Goal: Navigation & Orientation: Find specific page/section

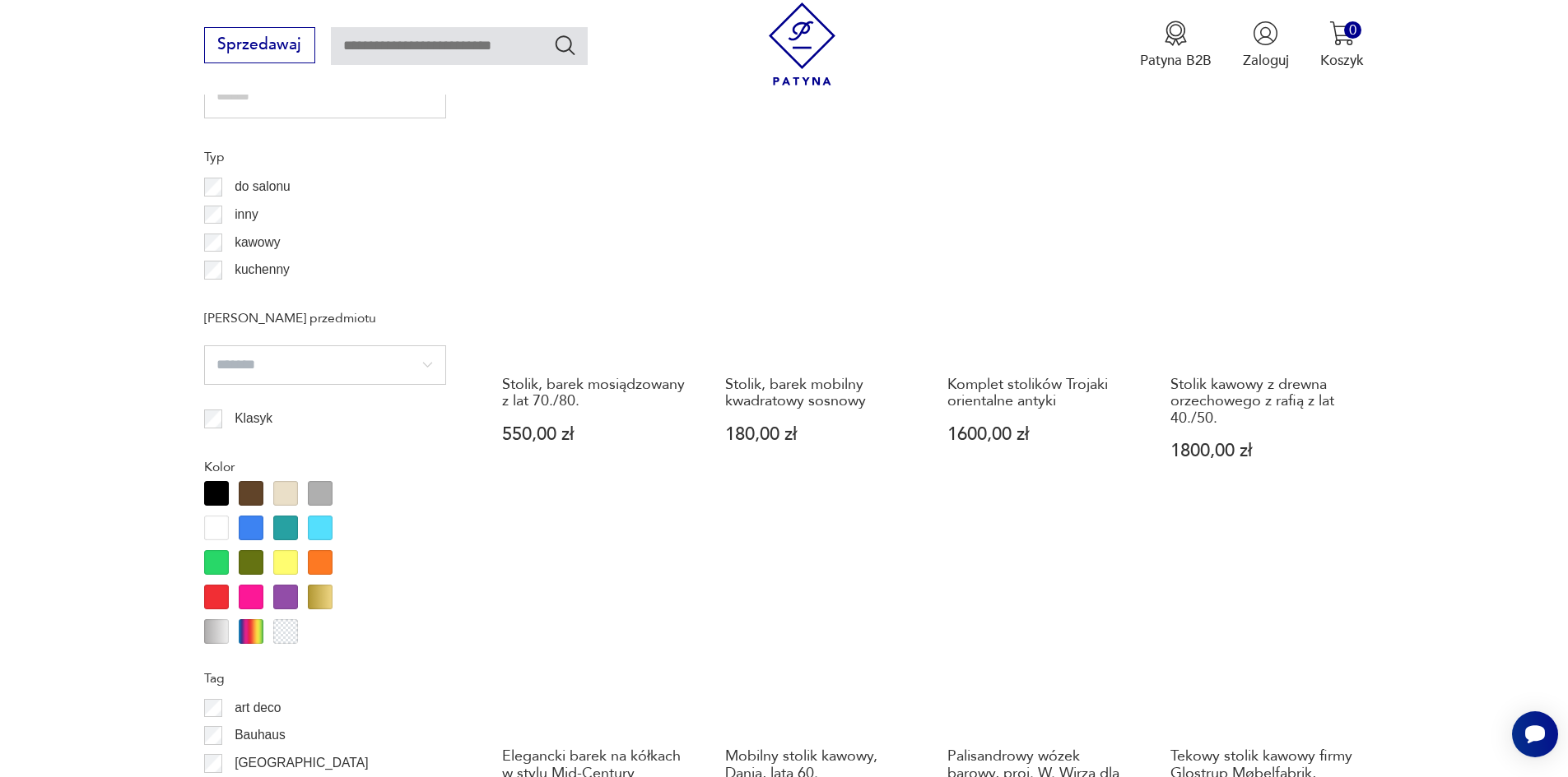
scroll to position [1699, 0]
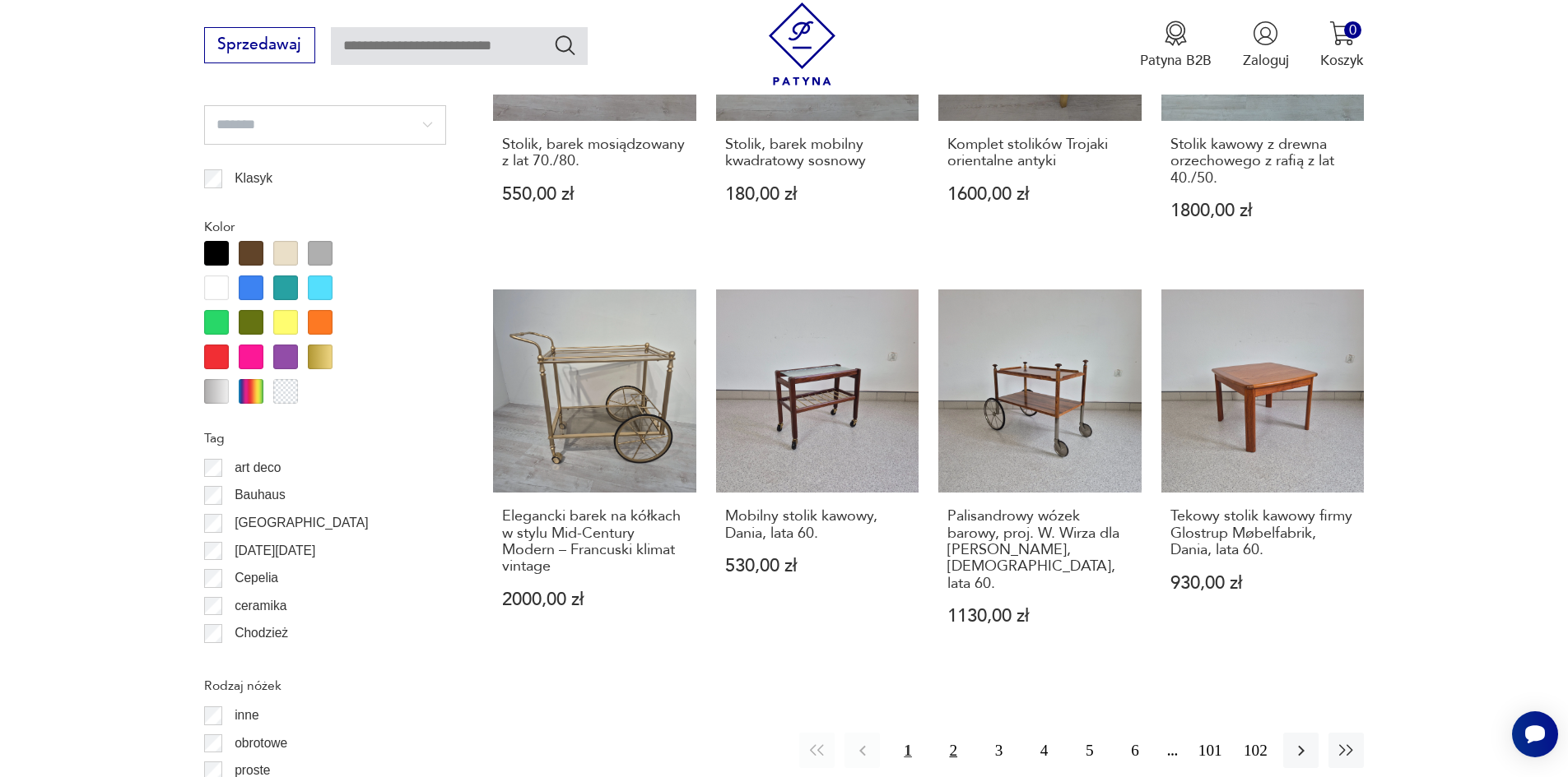
click at [952, 734] on button "2" at bounding box center [953, 751] width 35 height 35
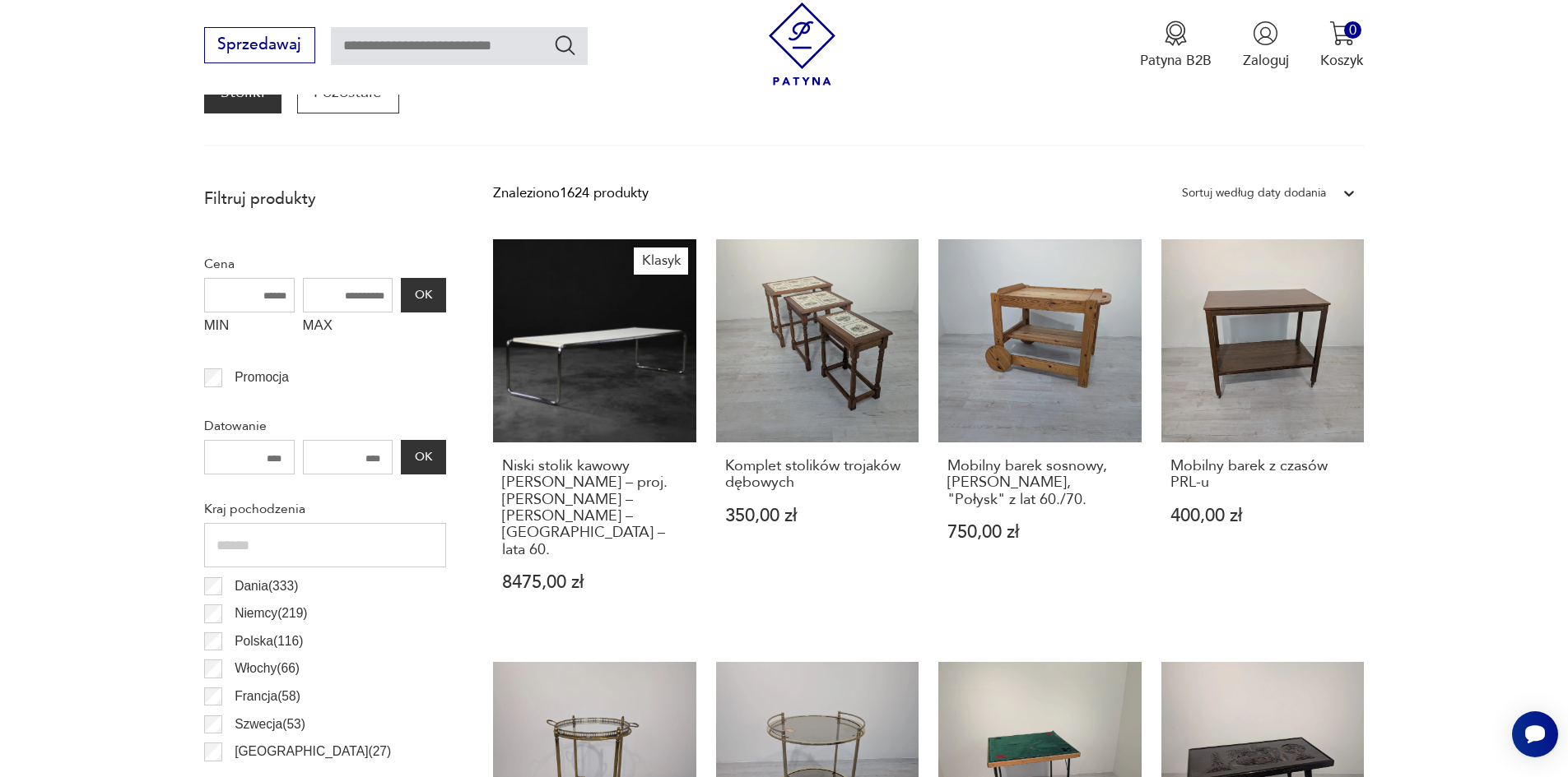
scroll to position [712, 0]
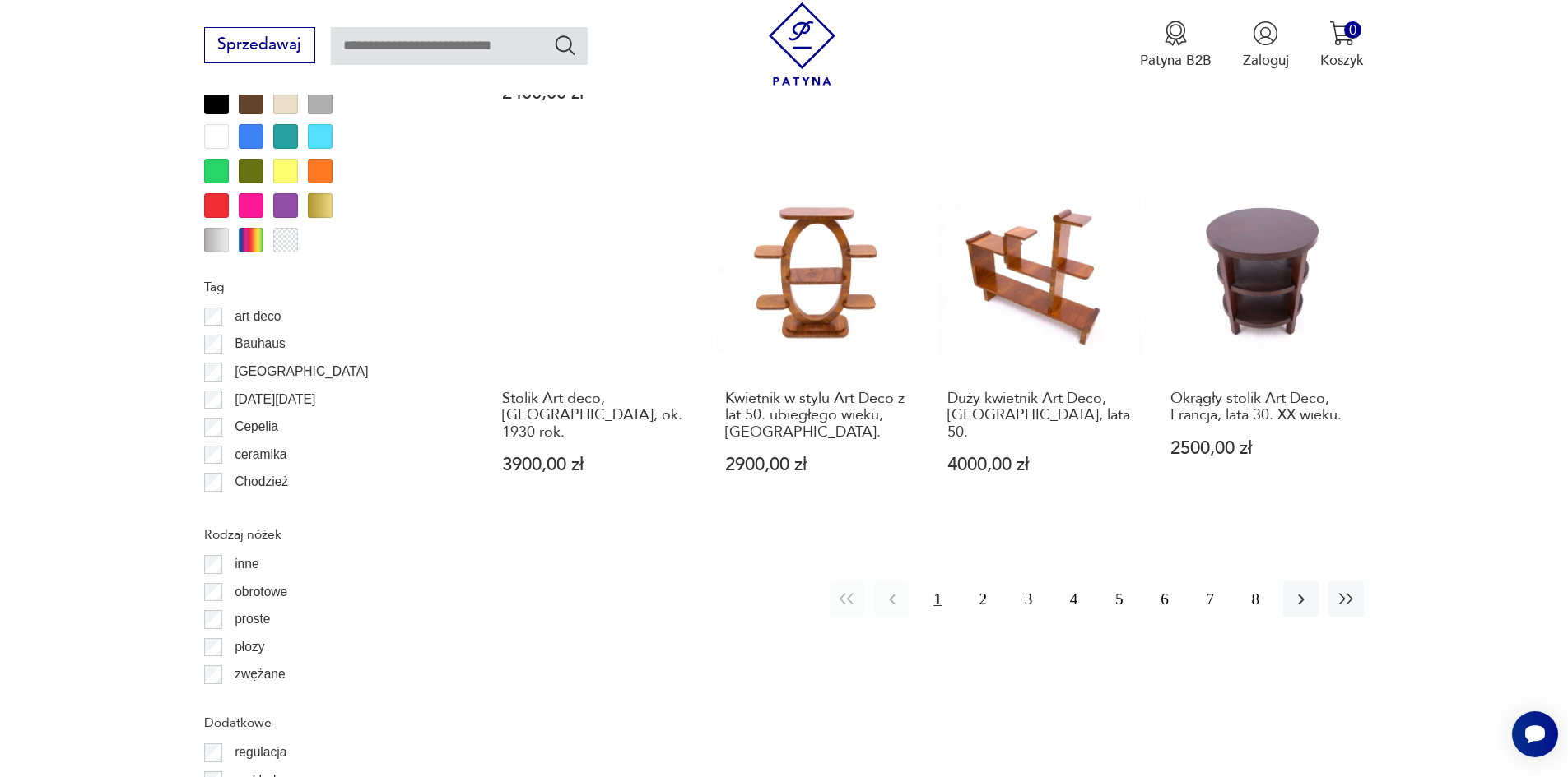
scroll to position [1782, 0]
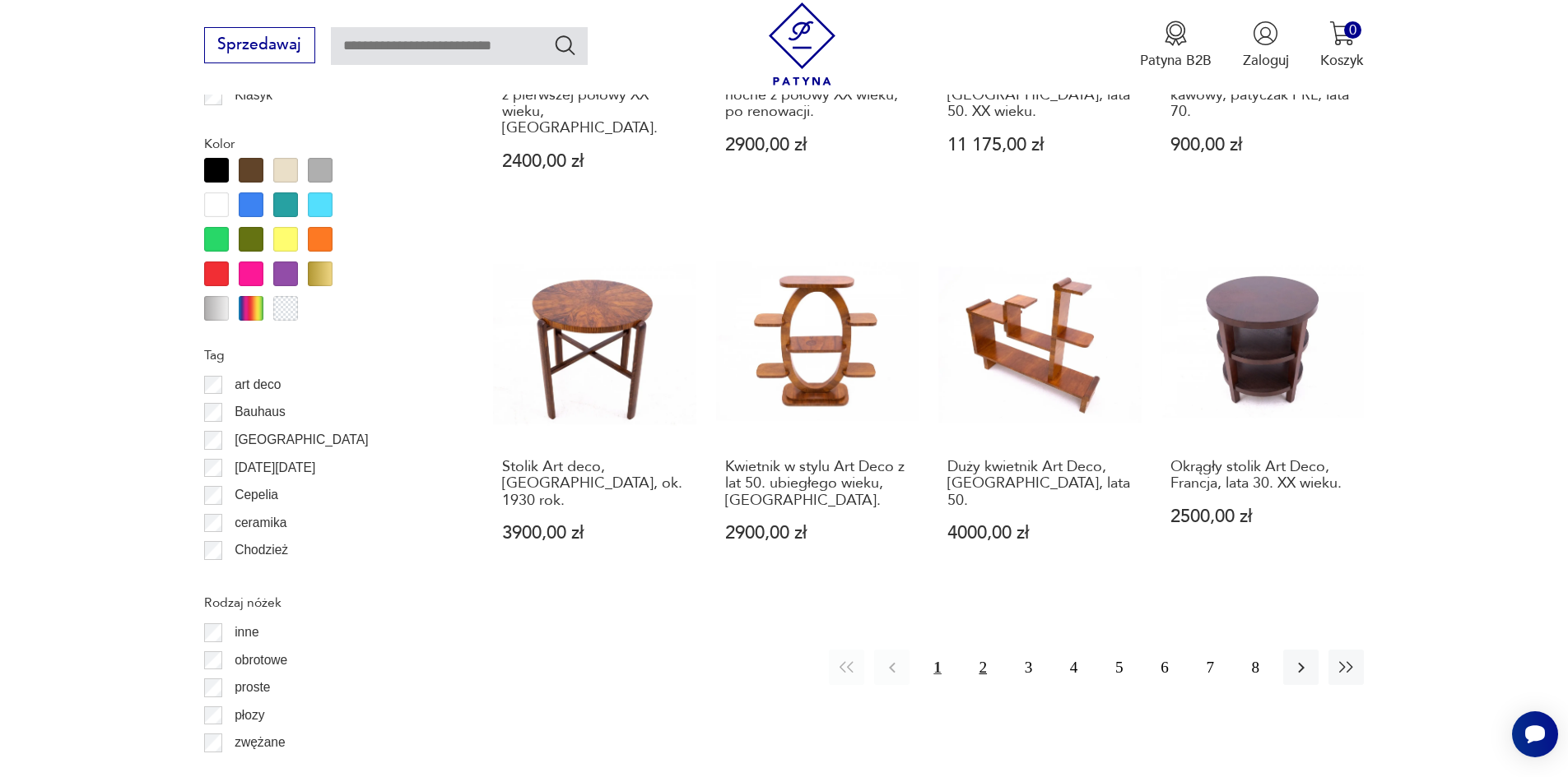
click at [988, 650] on button "2" at bounding box center [983, 667] width 35 height 35
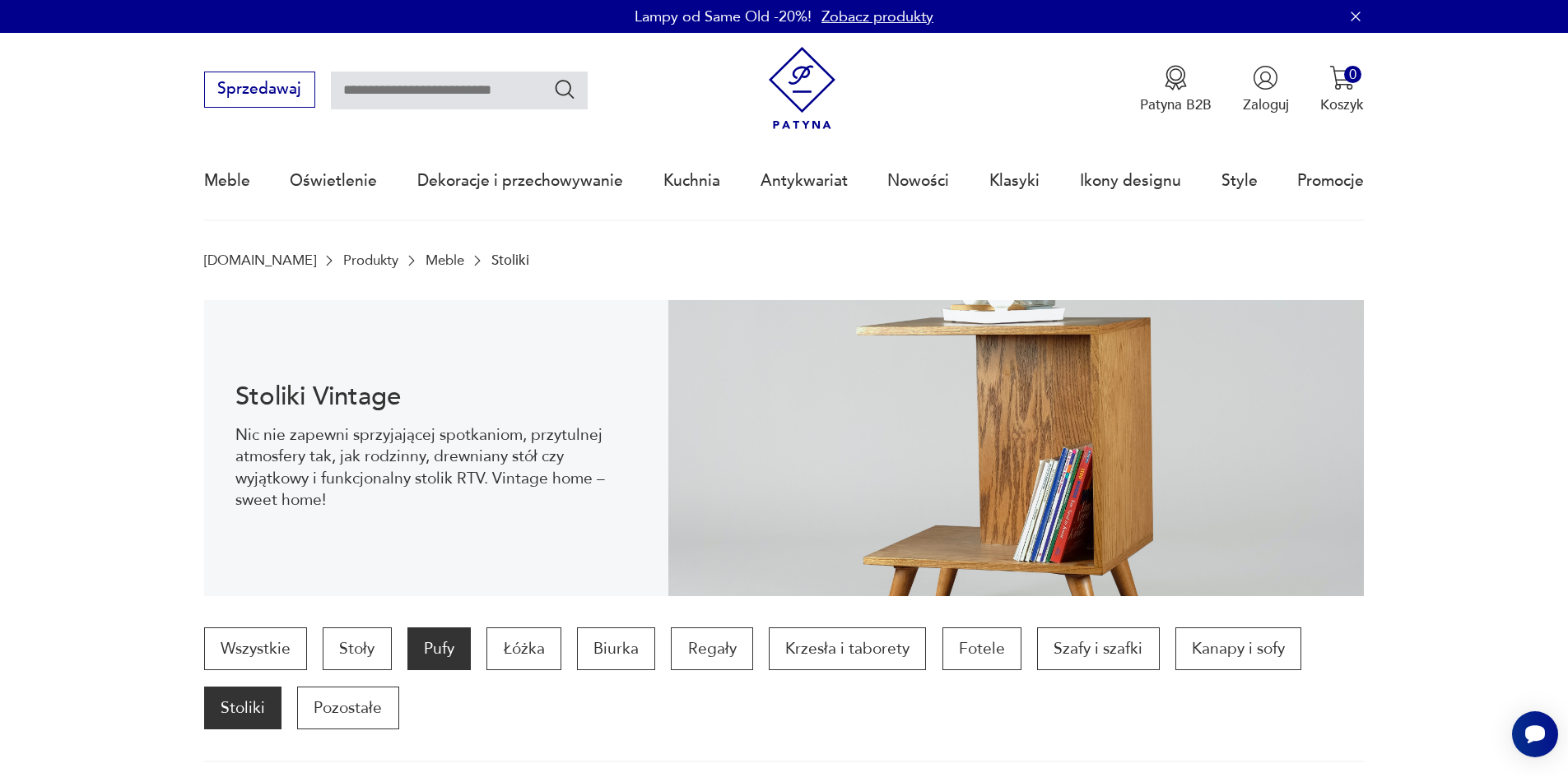
click at [411, 650] on p "Pufy" at bounding box center [438, 649] width 63 height 43
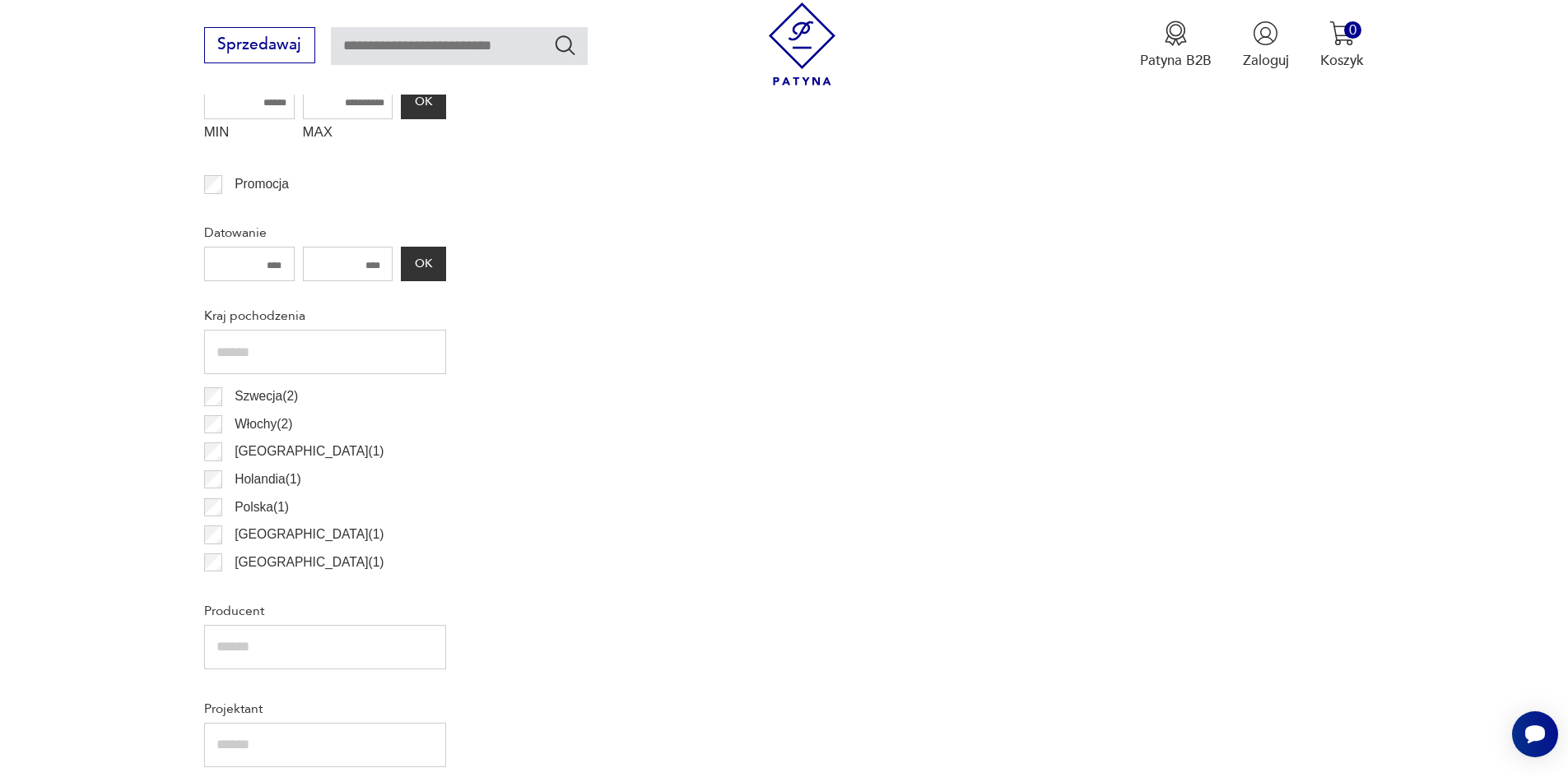
scroll to position [905, 0]
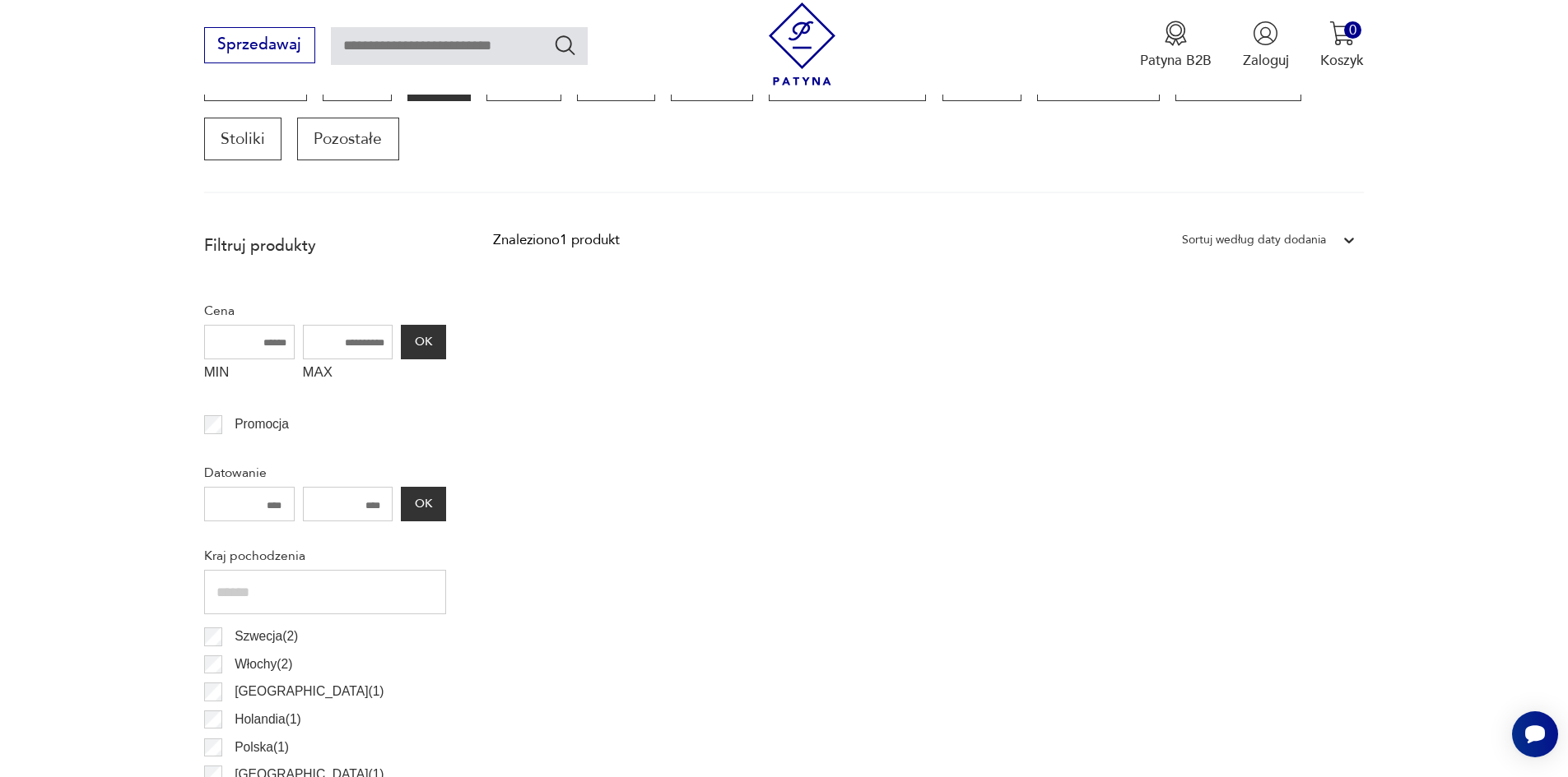
scroll to position [558, 0]
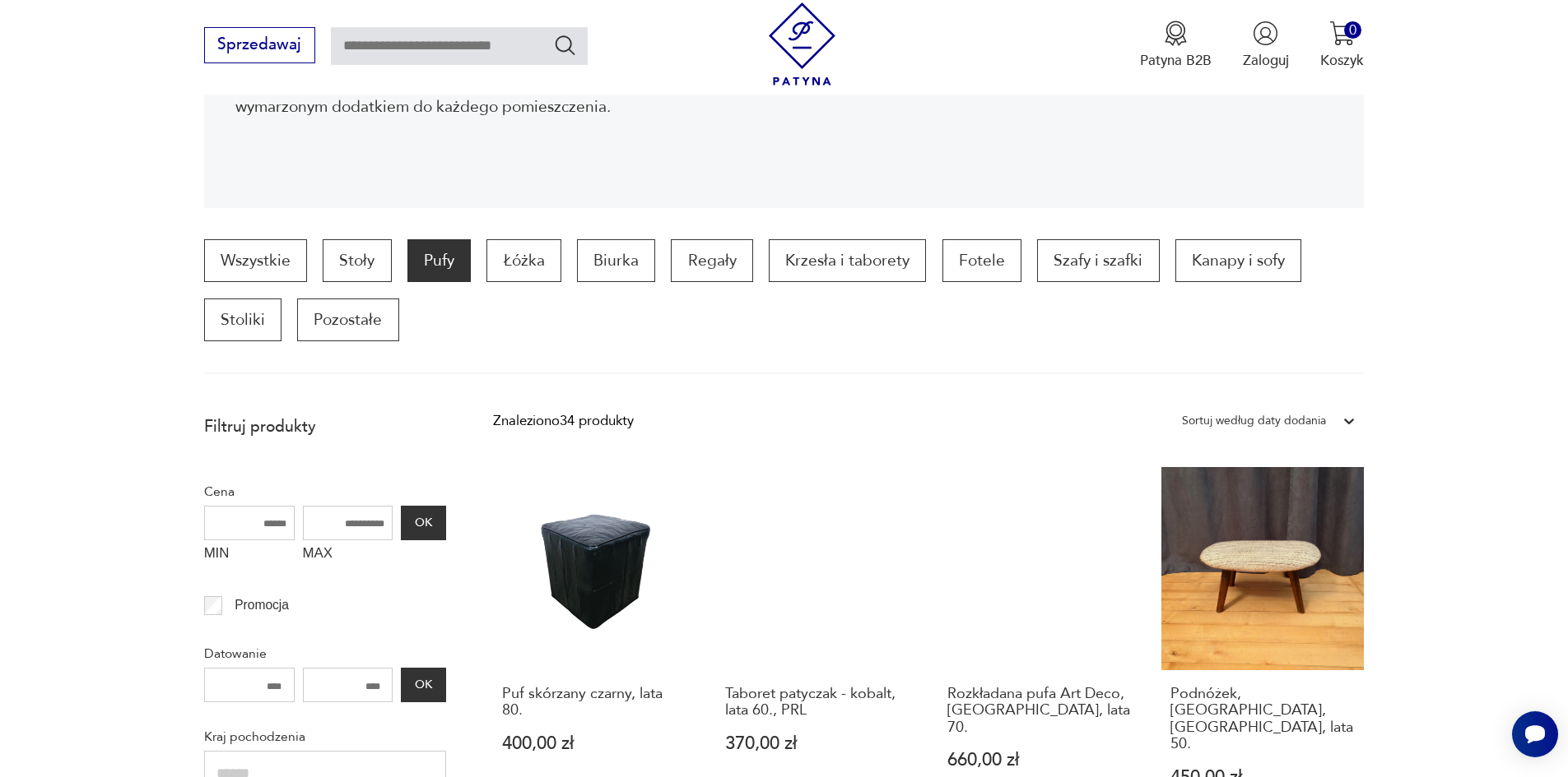
scroll to position [311, 0]
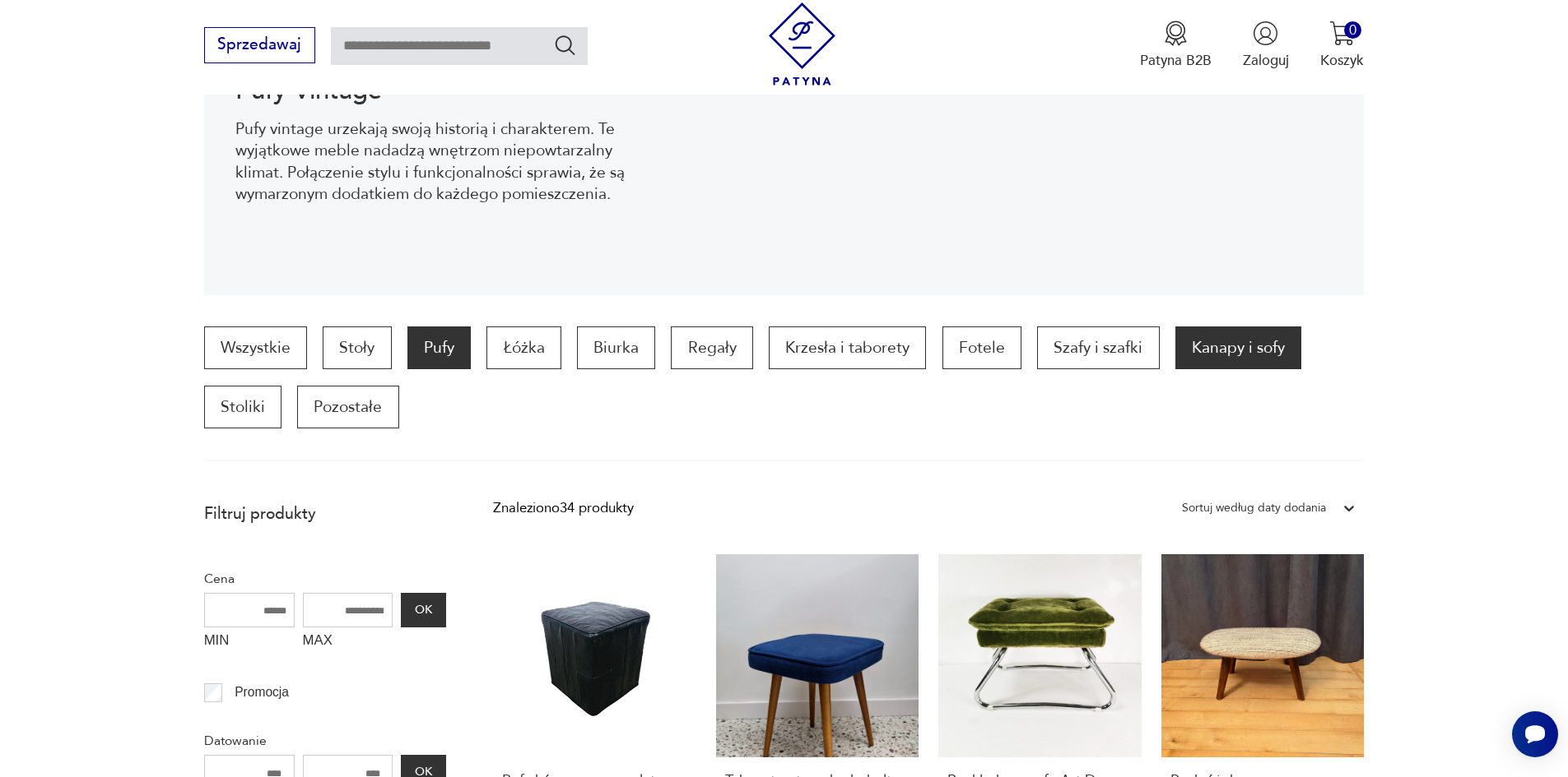
click at [1254, 352] on p "Kanapy i sofy" at bounding box center [1238, 348] width 126 height 43
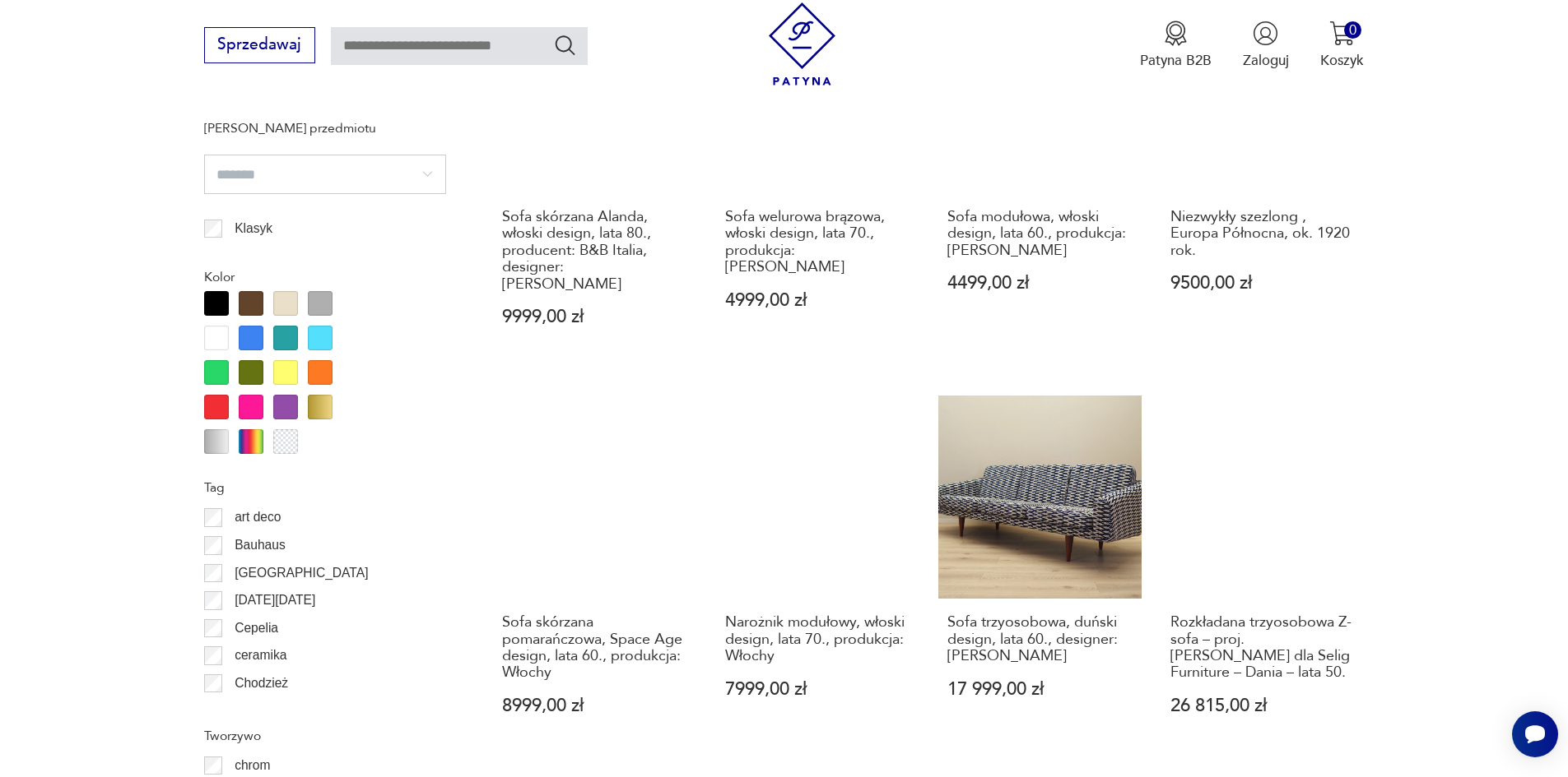
scroll to position [1782, 0]
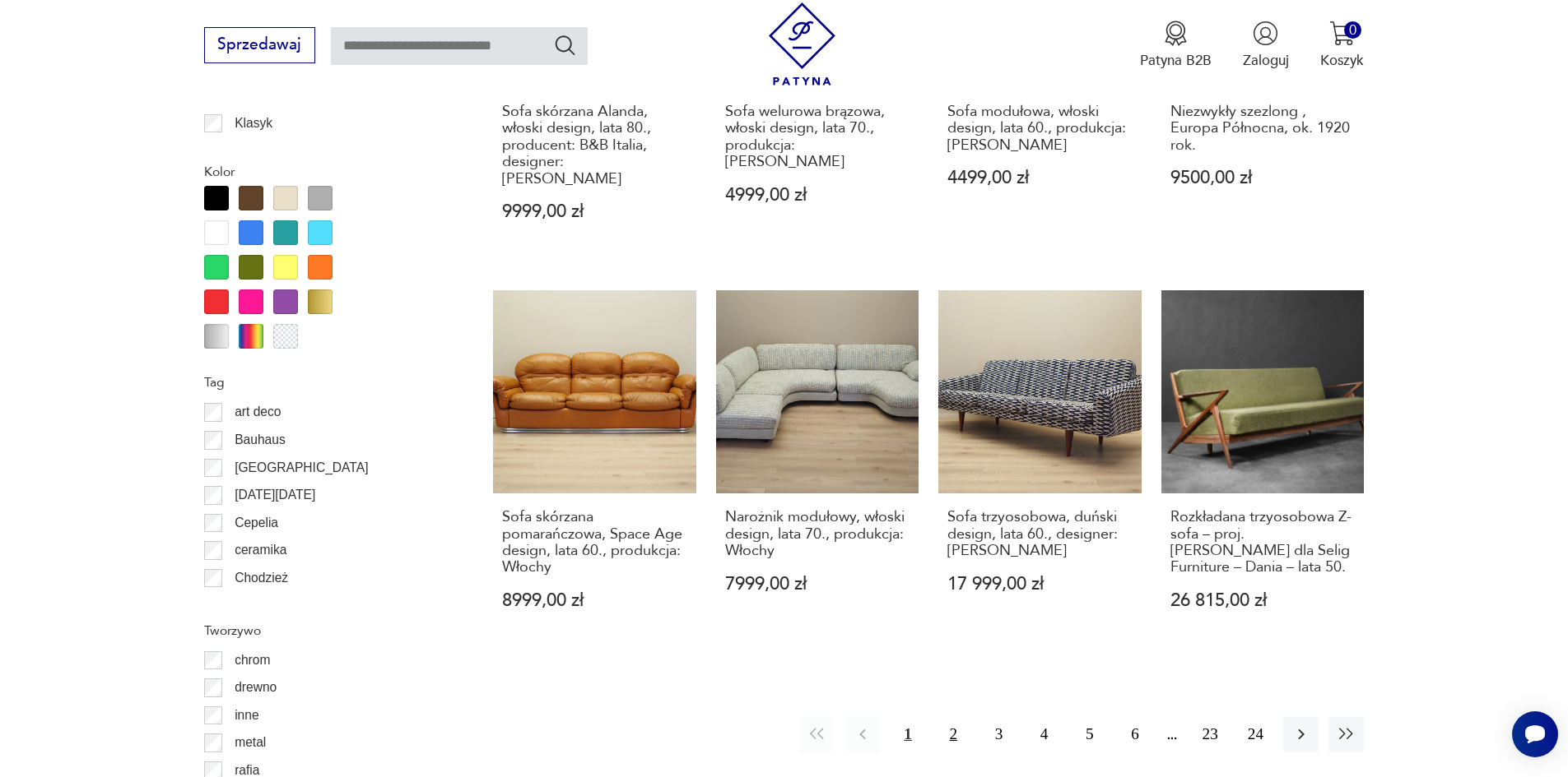
click at [953, 717] on button "2" at bounding box center [953, 735] width 35 height 35
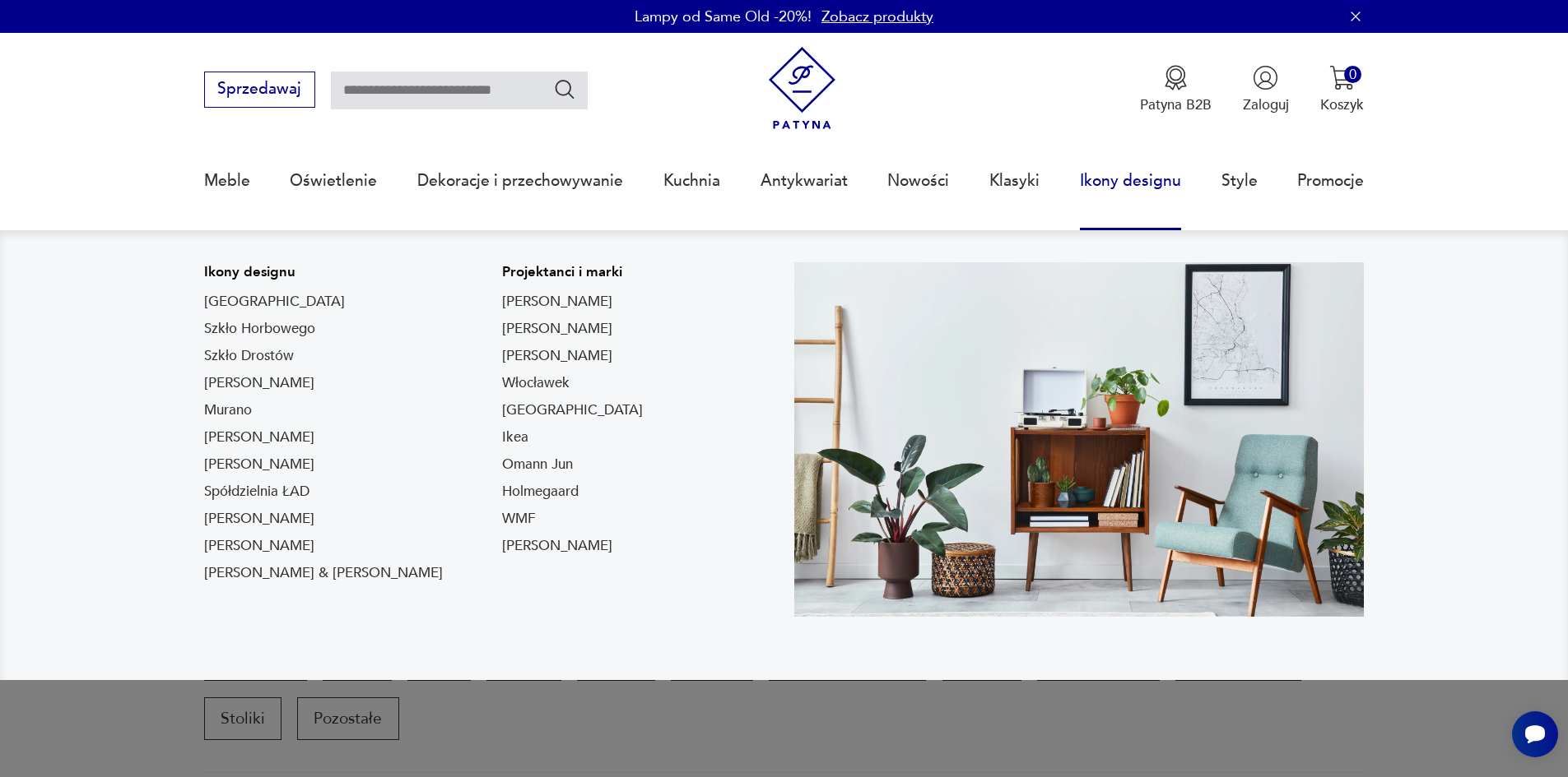
click at [1156, 180] on link "Ikony designu" at bounding box center [1130, 181] width 101 height 76
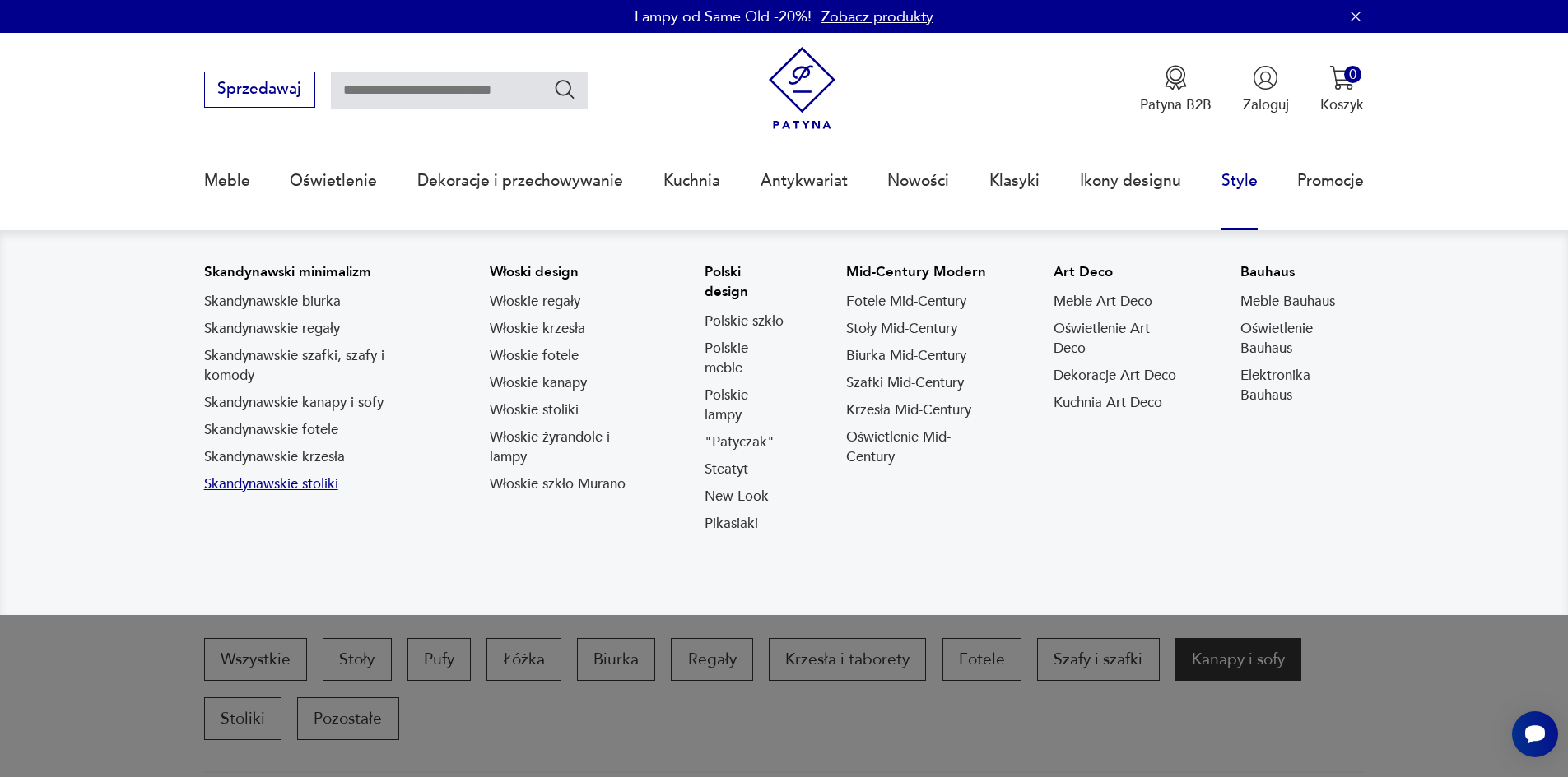
click at [298, 490] on link "Skandynawskie stoliki" at bounding box center [271, 484] width 134 height 19
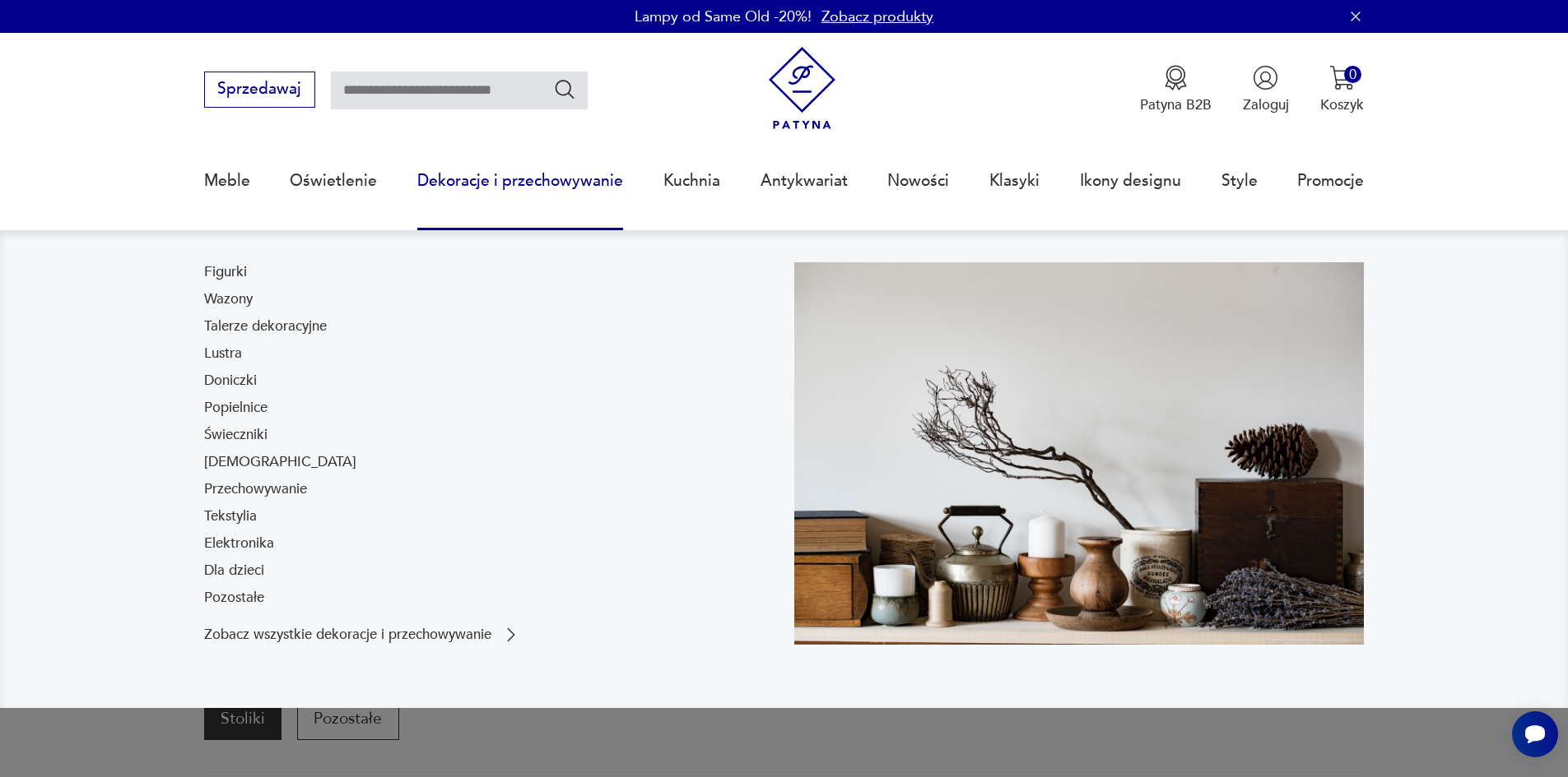
click at [493, 182] on link "Dekoracje i przechowywanie" at bounding box center [520, 181] width 206 height 76
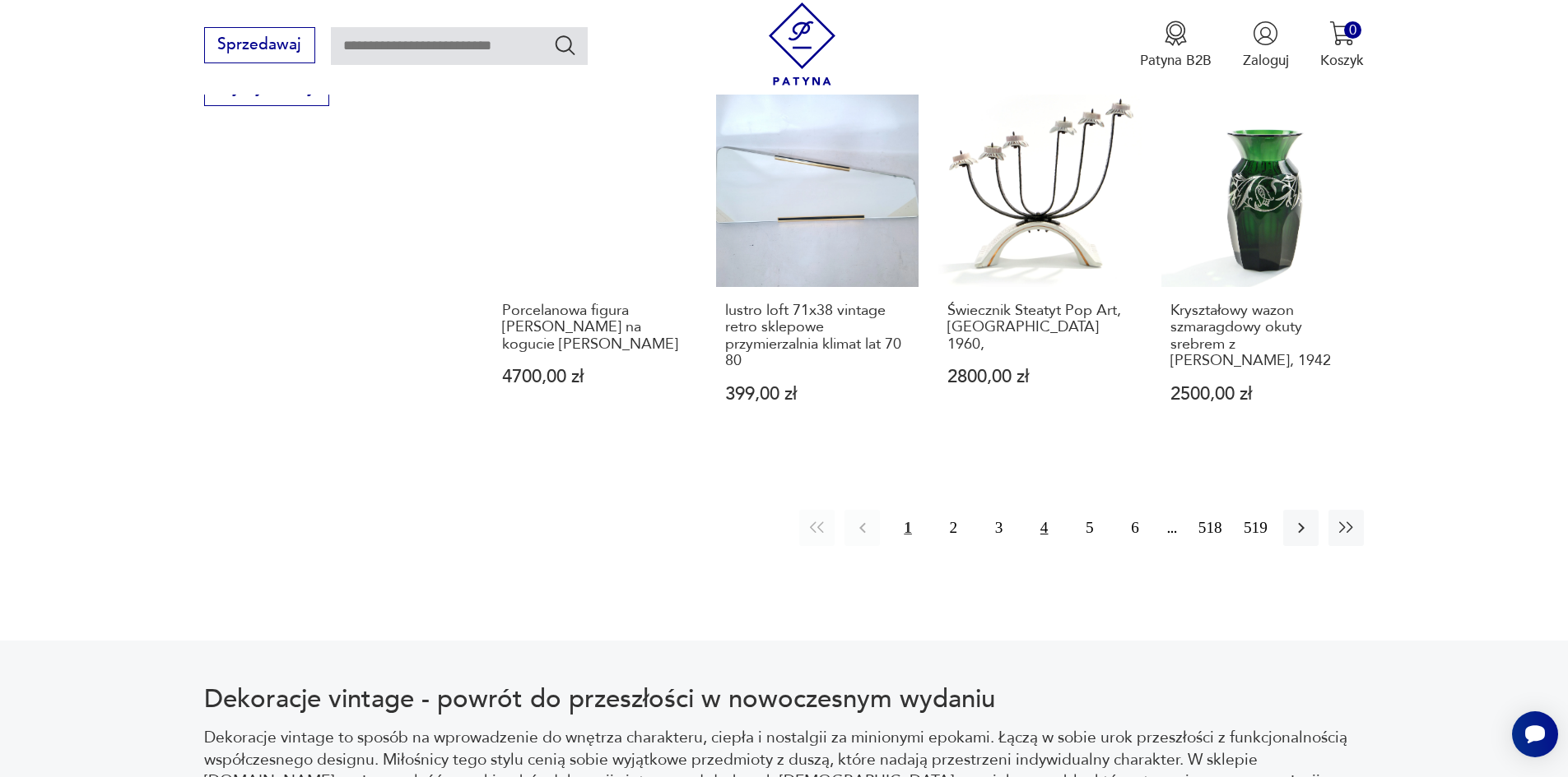
scroll to position [1948, 0]
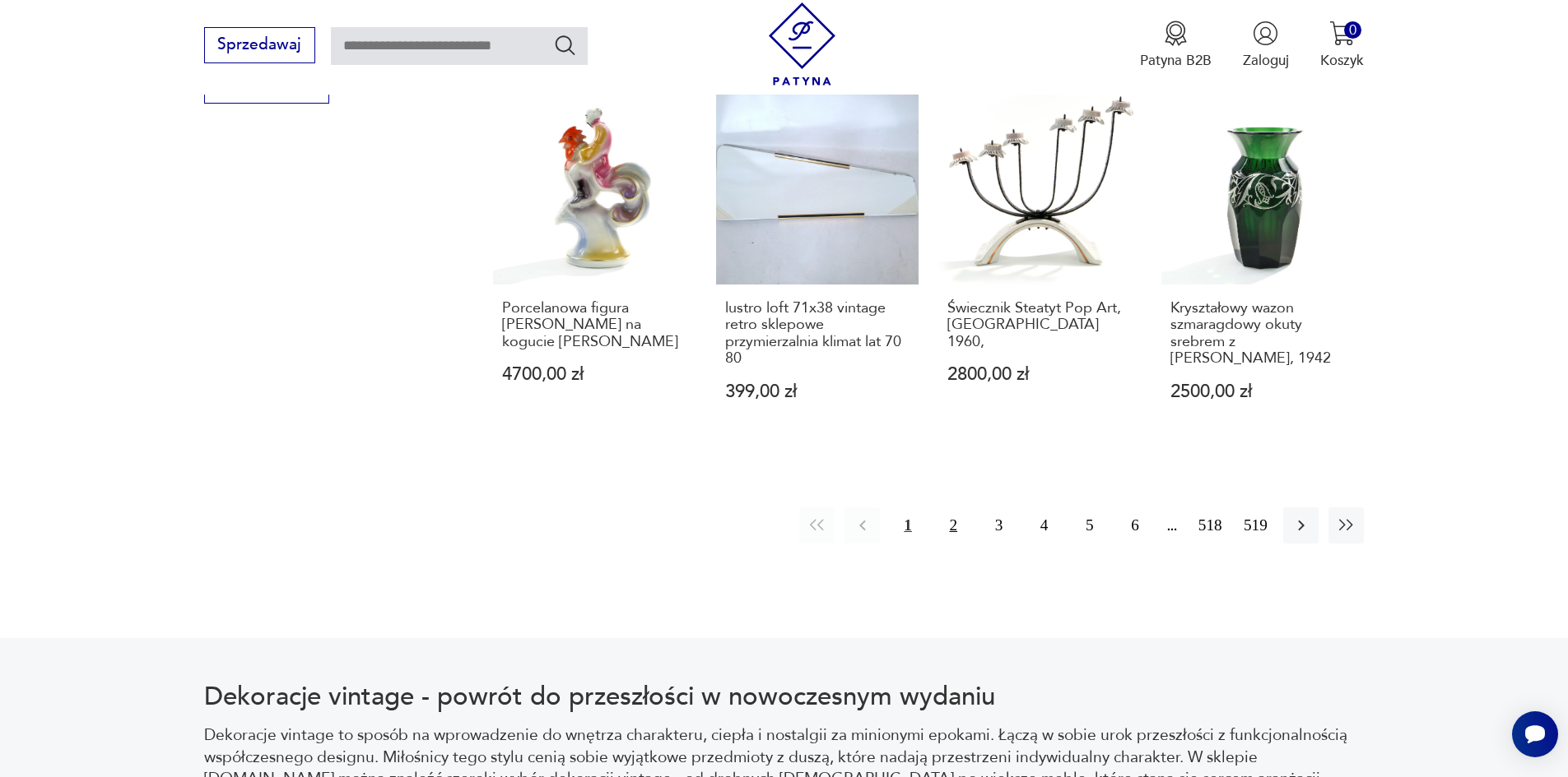
click at [949, 512] on button "2" at bounding box center [953, 525] width 35 height 35
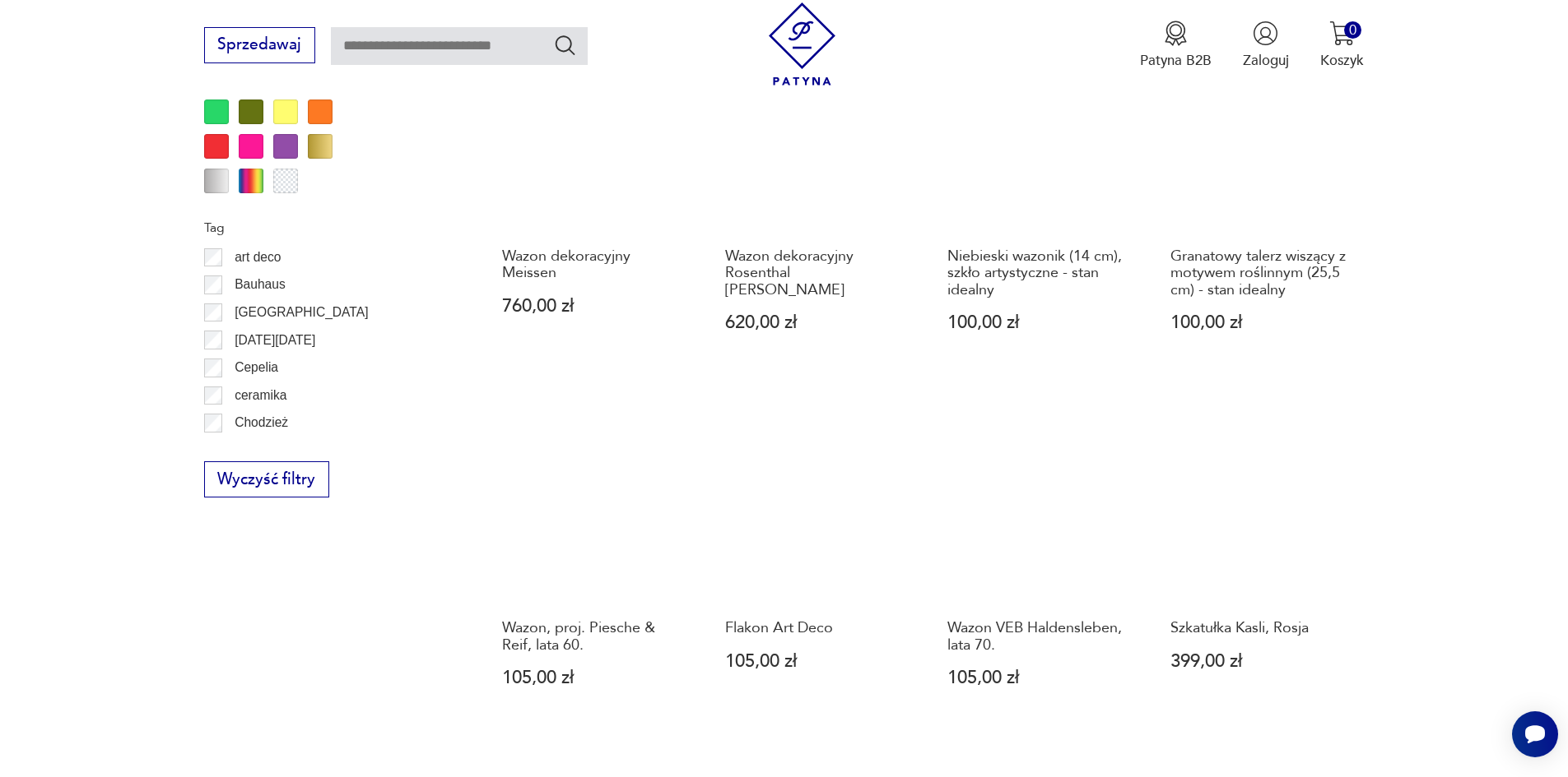
scroll to position [1864, 0]
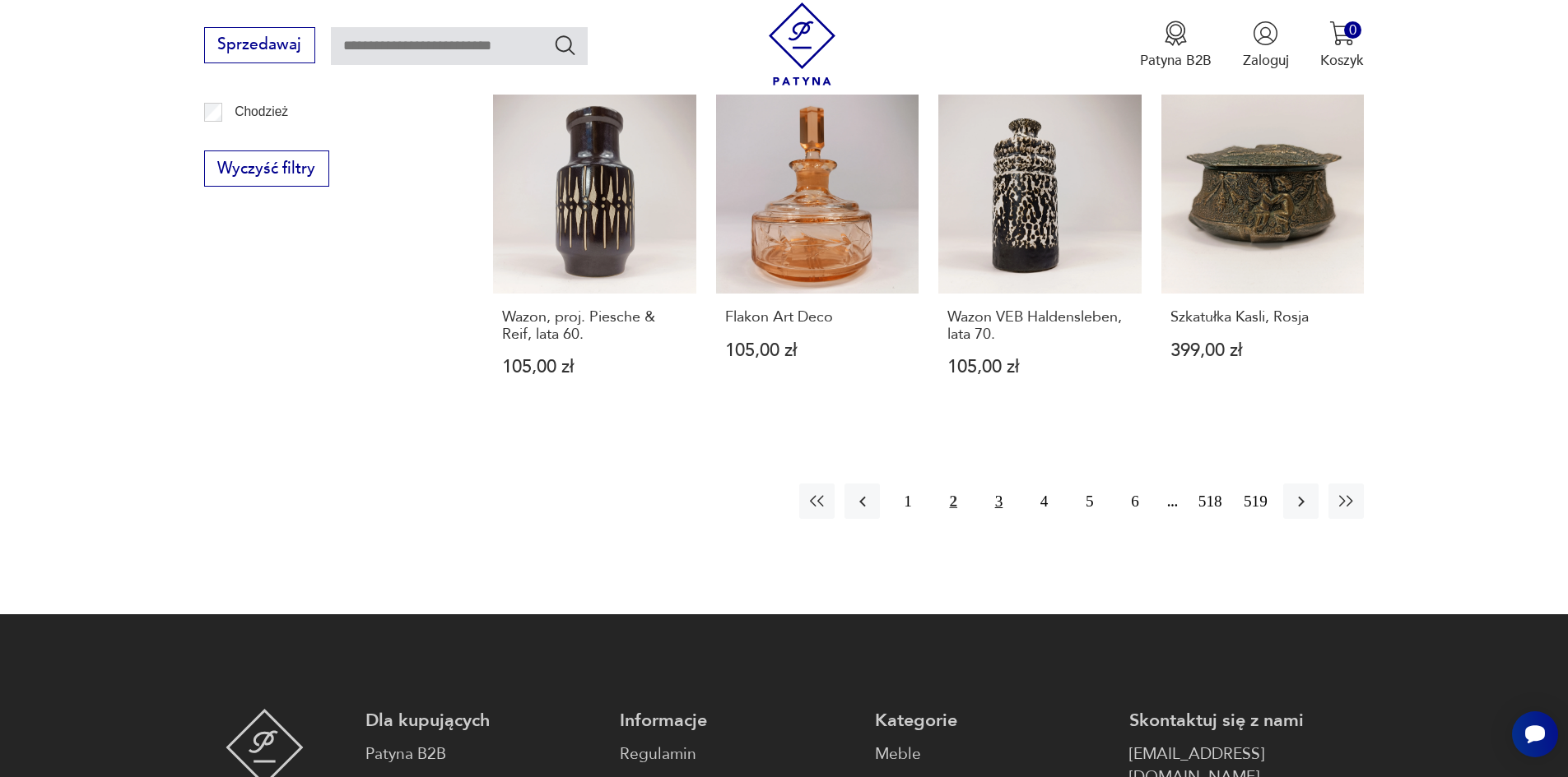
click at [997, 501] on button "3" at bounding box center [999, 501] width 35 height 35
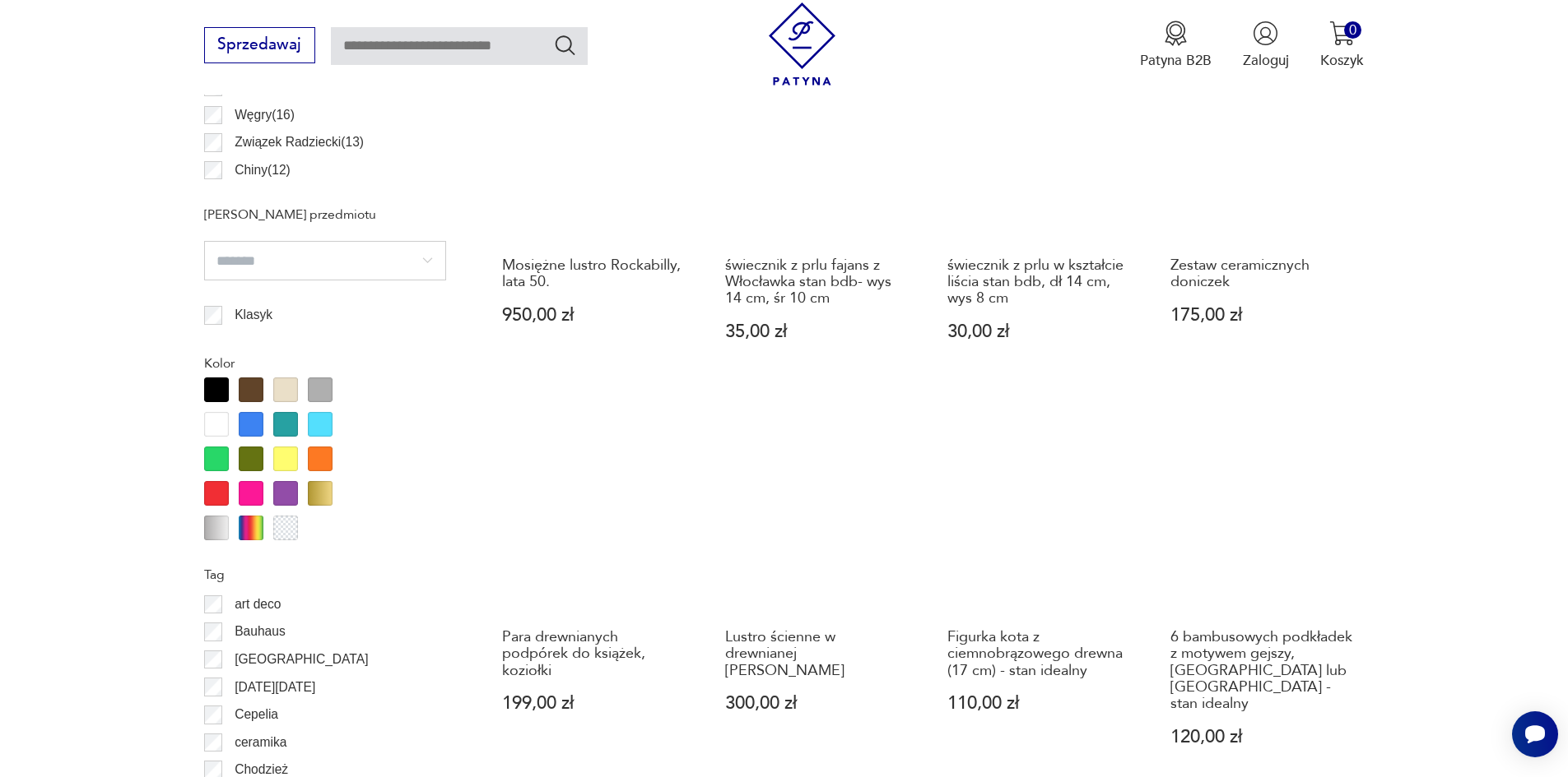
scroll to position [1700, 0]
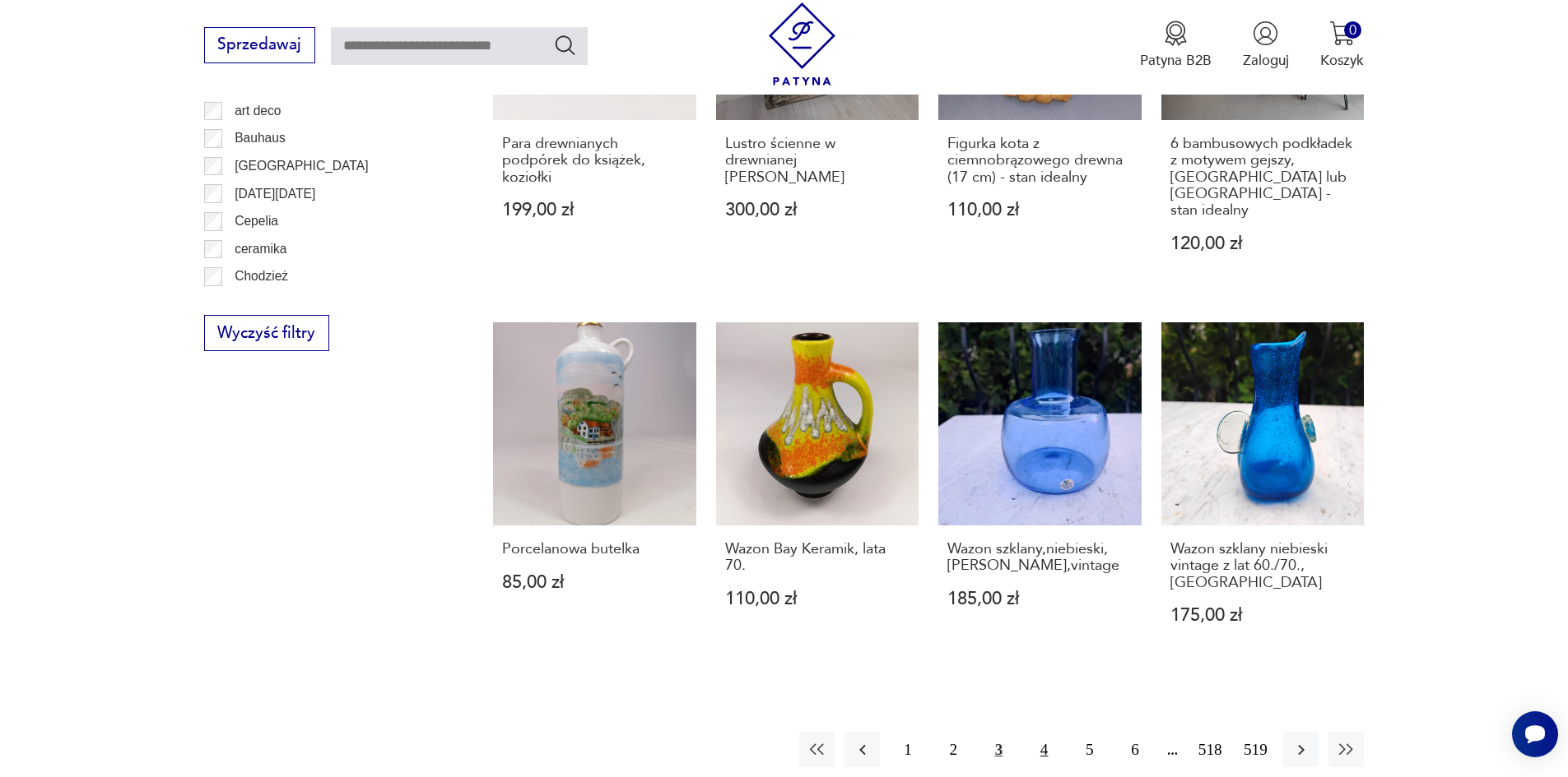
click at [1044, 732] on button "4" at bounding box center [1044, 750] width 35 height 35
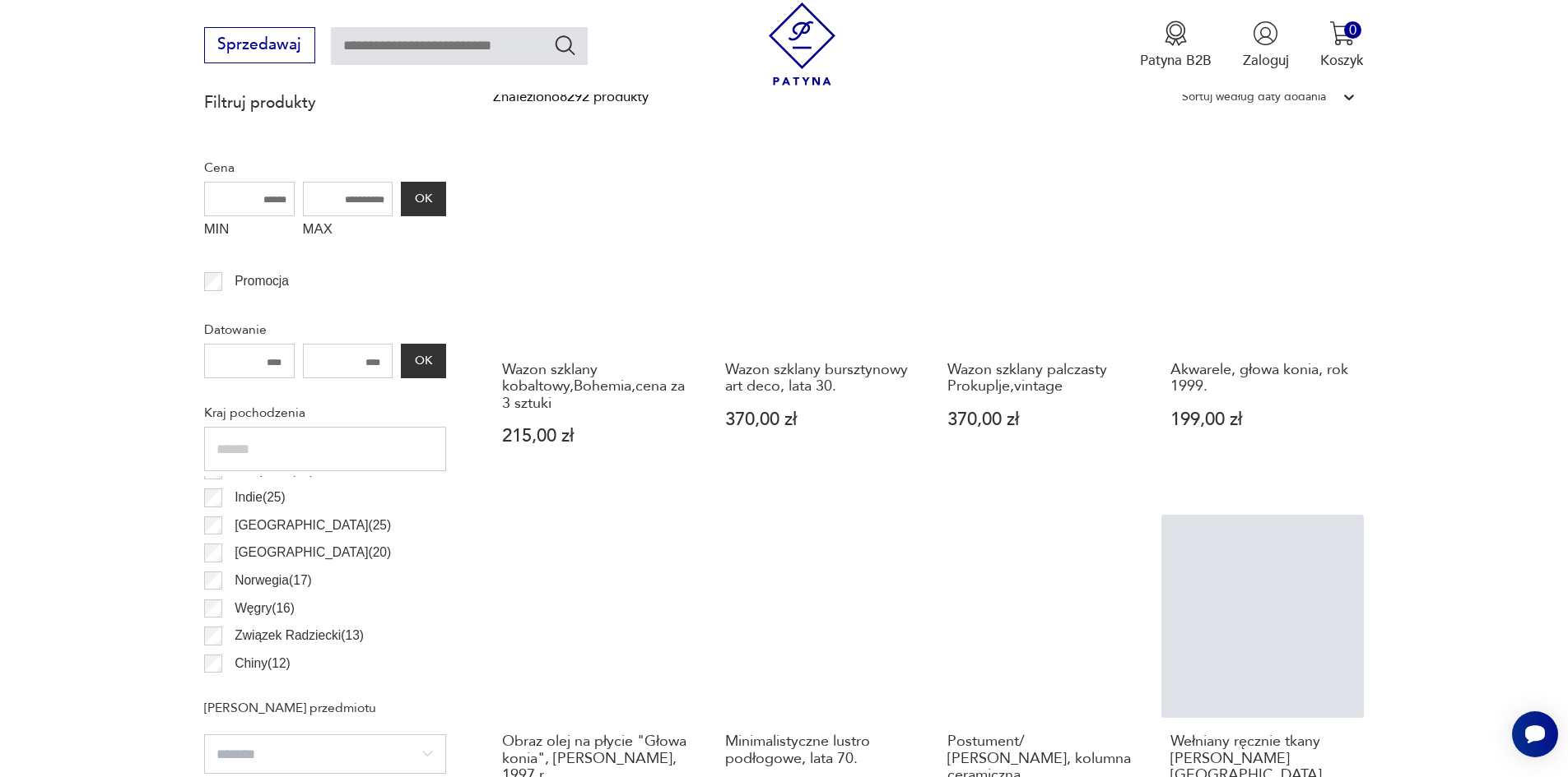
scroll to position [383, 0]
